Goal: Transaction & Acquisition: Purchase product/service

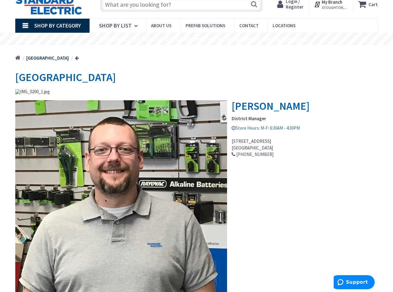
scroll to position [31, 0]
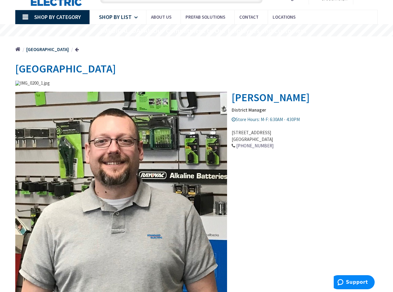
click at [124, 20] on span "Shop By List" at bounding box center [115, 16] width 33 height 7
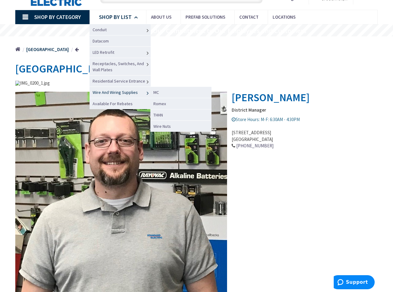
click at [117, 94] on span "Wire And Wiring Supplies" at bounding box center [115, 93] width 45 height 6
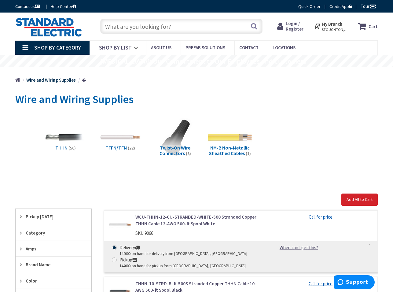
click at [221, 141] on img at bounding box center [230, 137] width 45 height 45
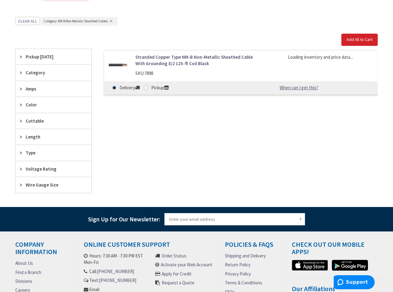
scroll to position [182, 0]
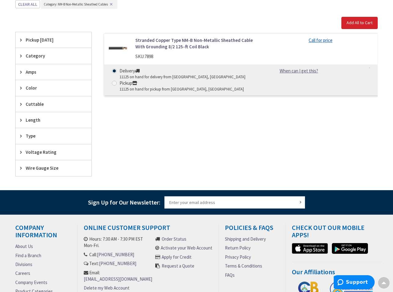
click at [147, 116] on div "Stranded Copper Type NM-B Non-Metallic Sheathed Cable With Grounding 8/2 125-ft…" at bounding box center [235, 104] width 286 height 144
